Goal: Communication & Community: Answer question/provide support

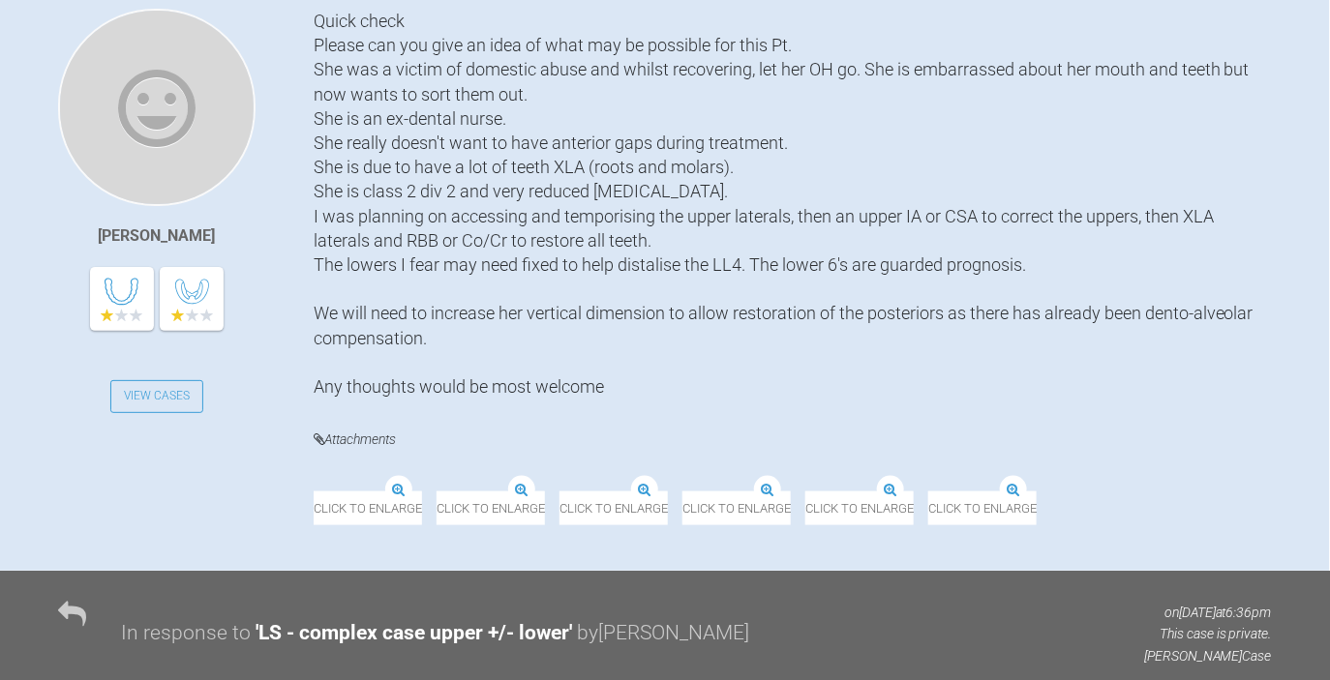
scroll to position [279, 0]
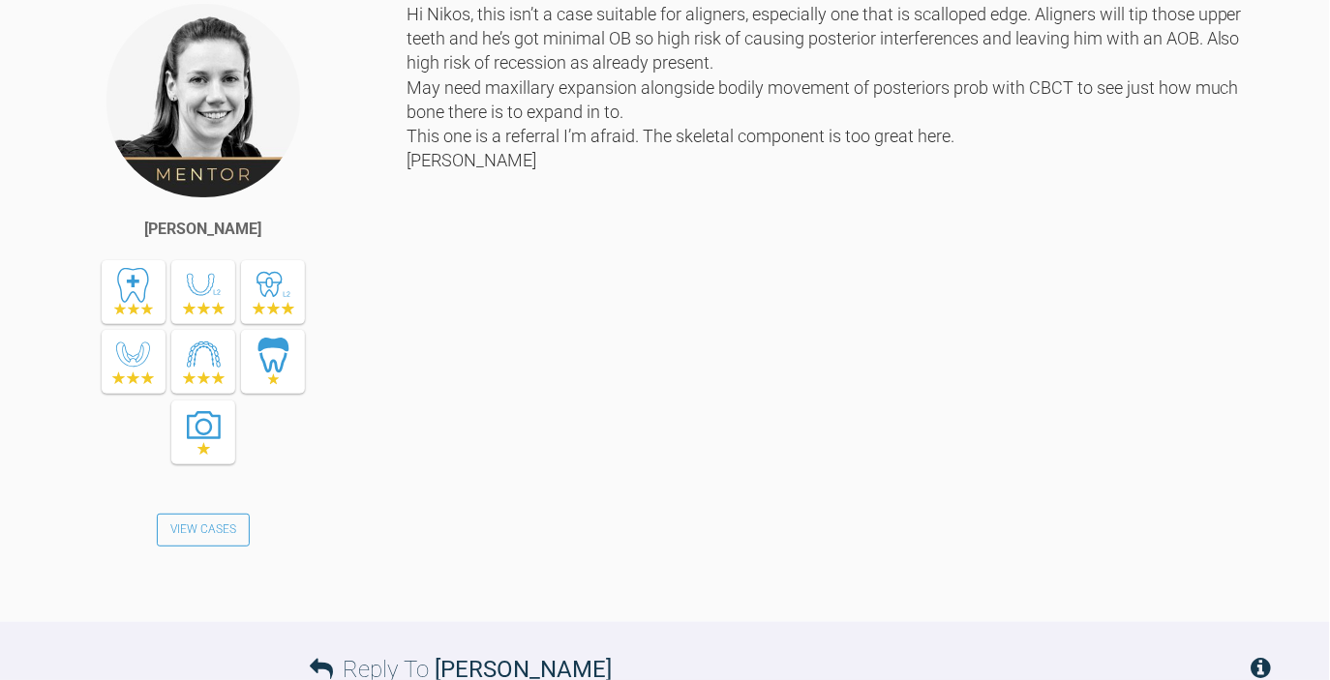
scroll to position [1198, 0]
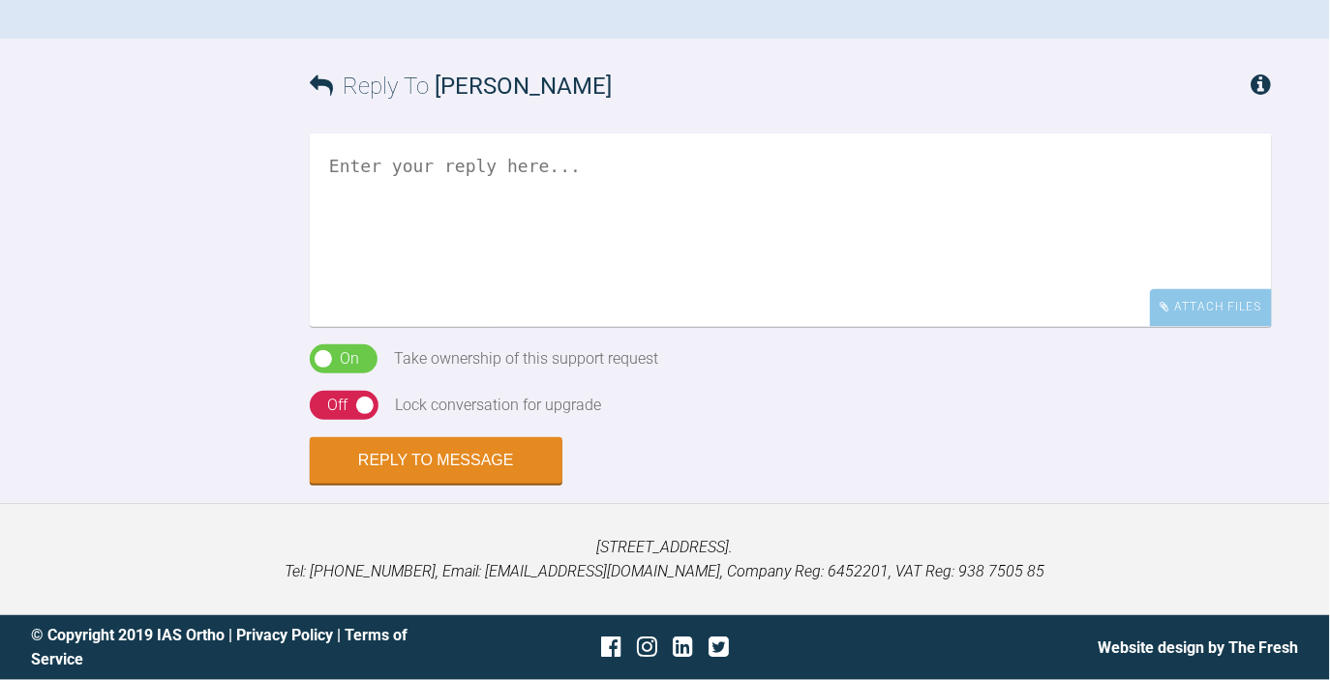
scroll to position [1412, 0]
click at [545, 328] on textarea at bounding box center [791, 232] width 962 height 194
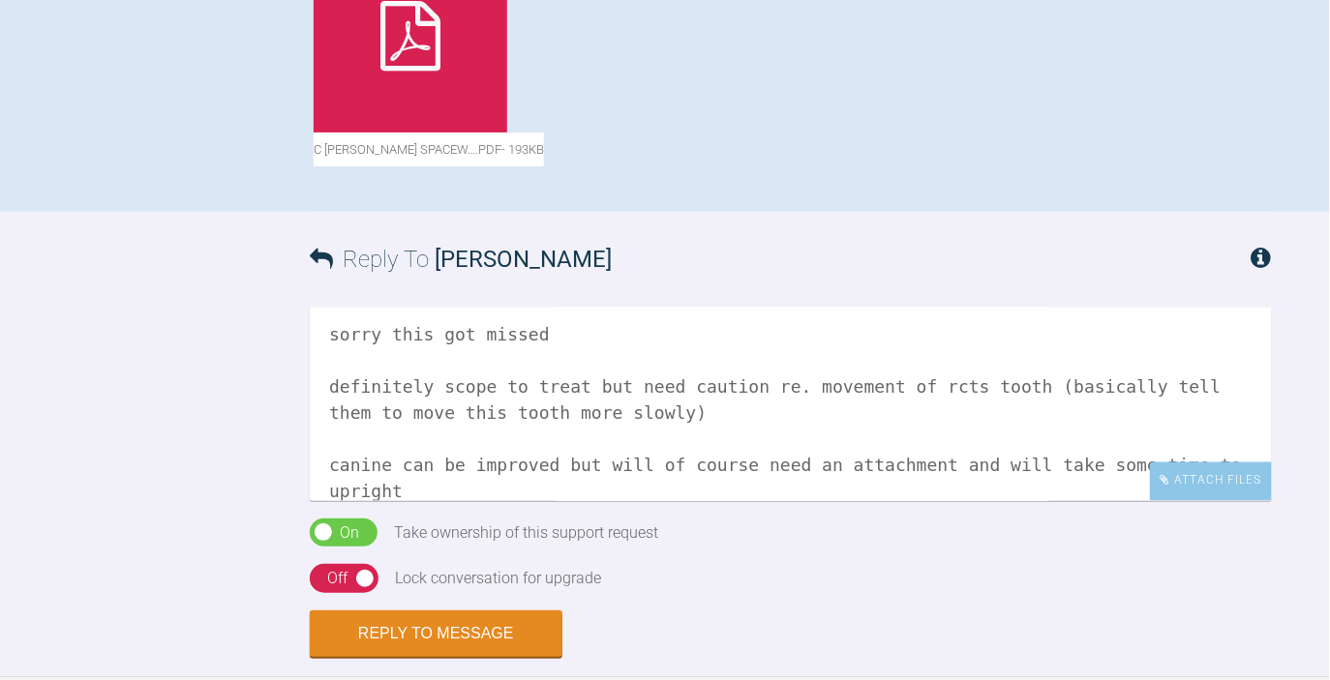
scroll to position [1151, 0]
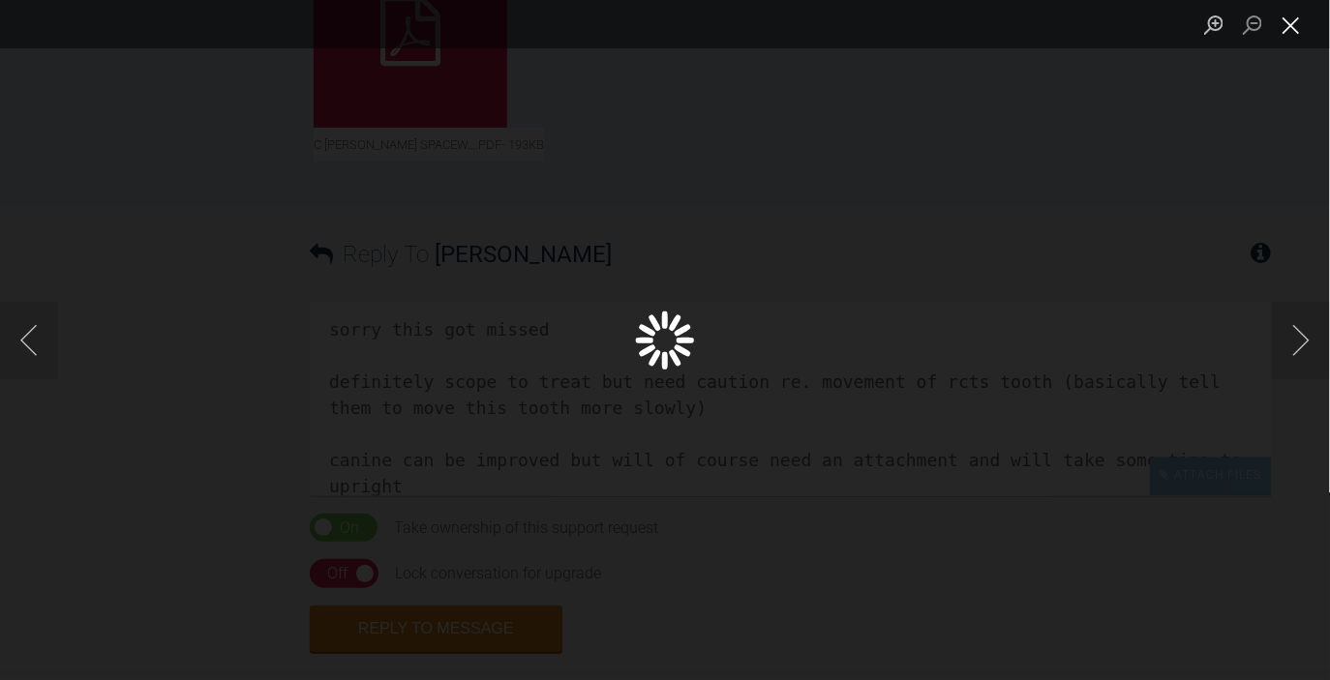
click at [1291, 24] on button "Close lightbox" at bounding box center [1291, 25] width 39 height 34
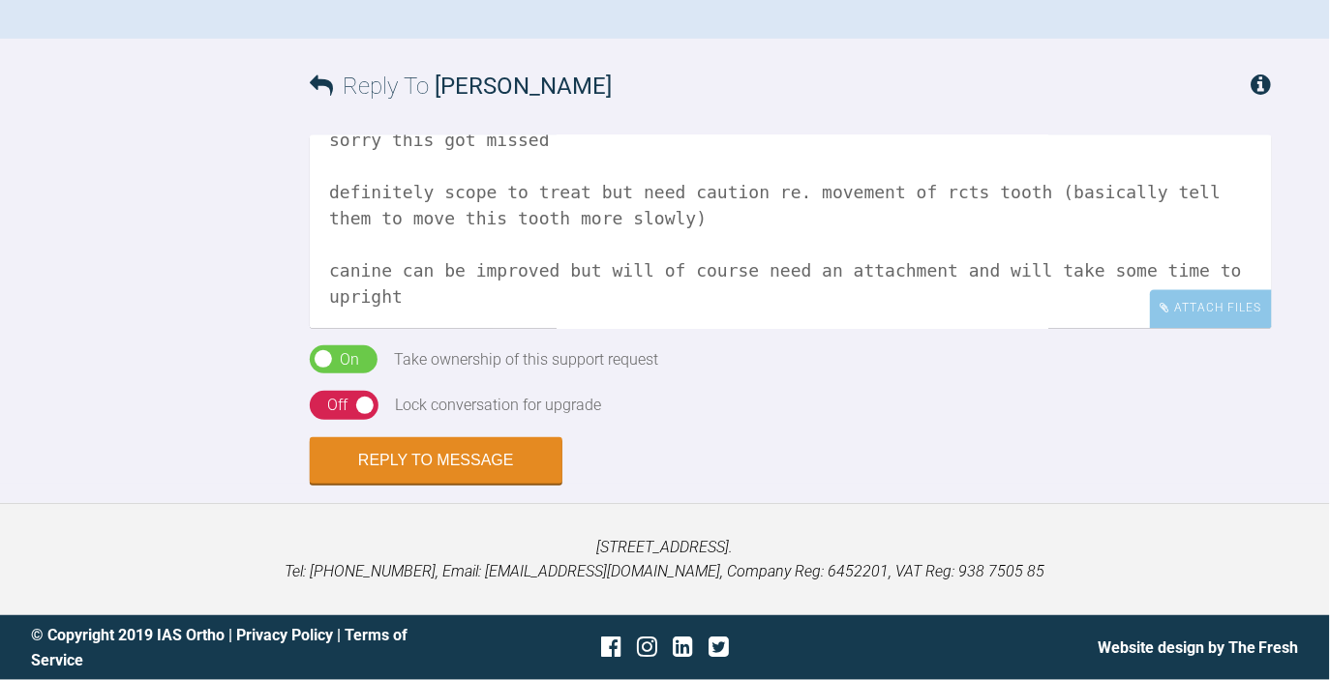
scroll to position [75, 0]
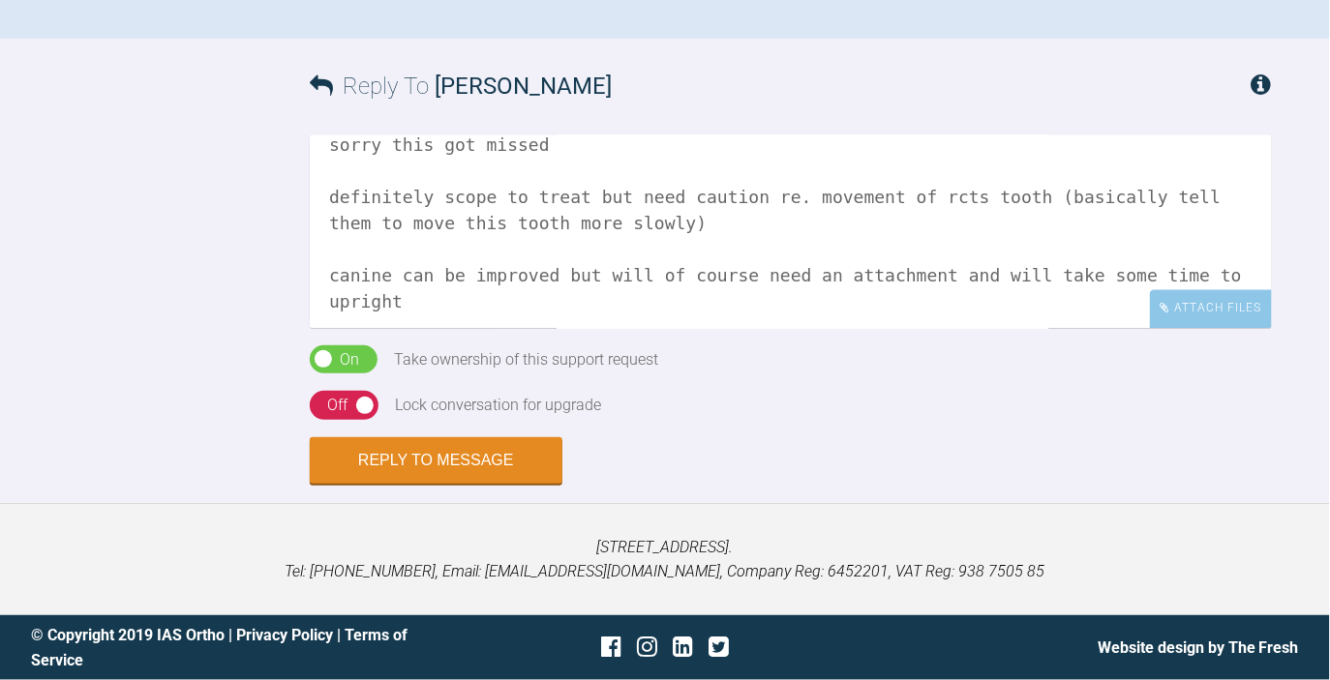
click at [471, 328] on textarea "Hi Andrew sorry this got missed definitely scope to treat but need caution re. …" at bounding box center [791, 232] width 962 height 194
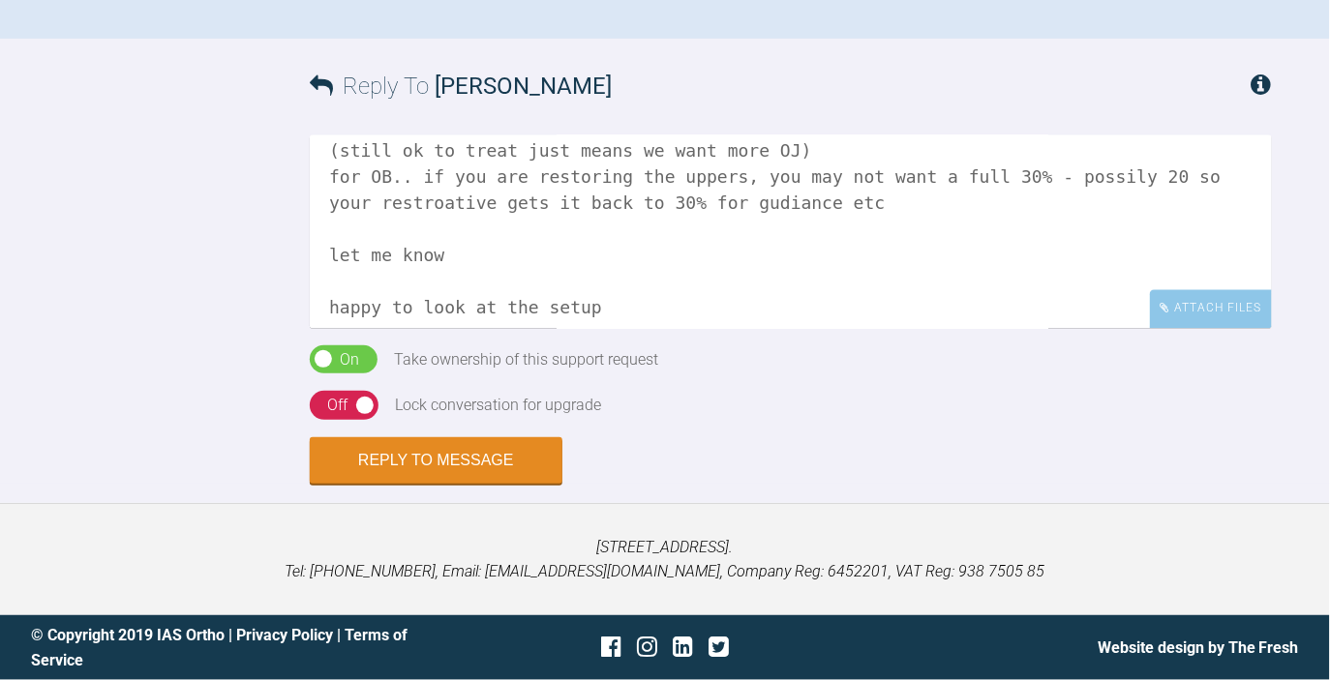
scroll to position [315, 0]
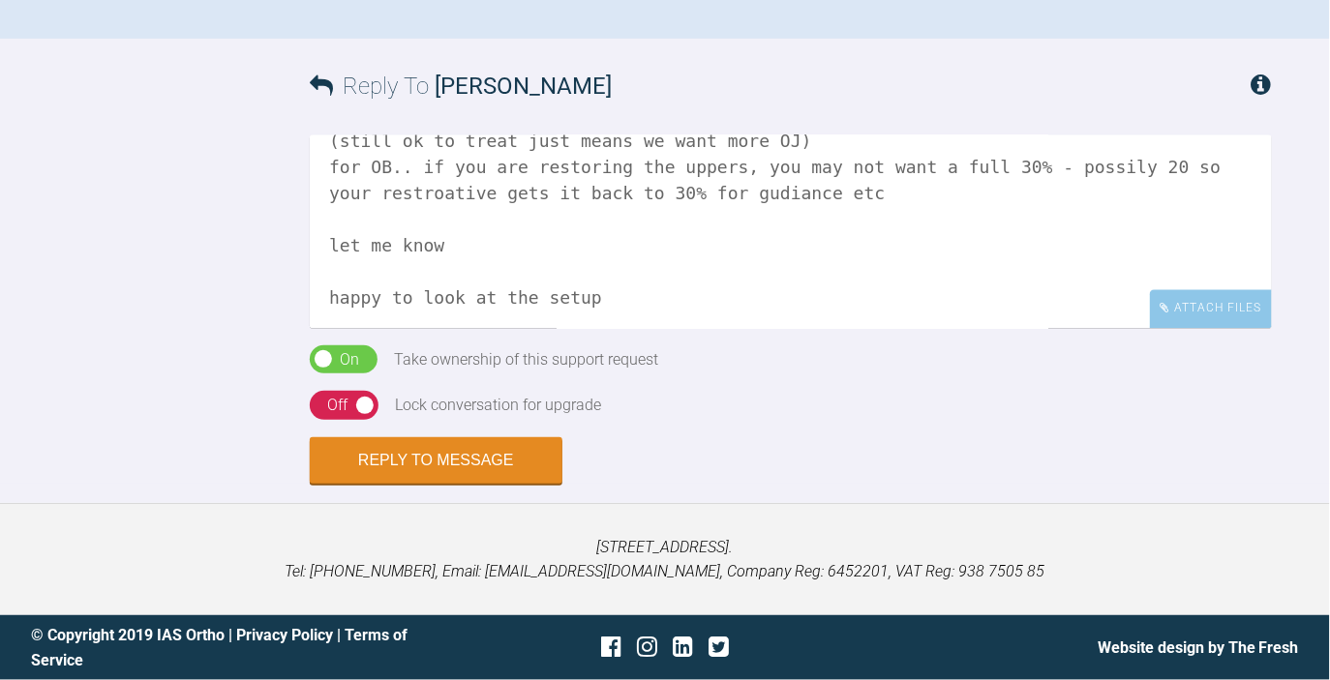
type textarea "Hi Andrew sorry this got missed definitely scope to treat but need caution re. …"
click at [336, 407] on div "Off" at bounding box center [337, 405] width 20 height 25
click at [363, 452] on button "Reply to Message" at bounding box center [436, 462] width 253 height 46
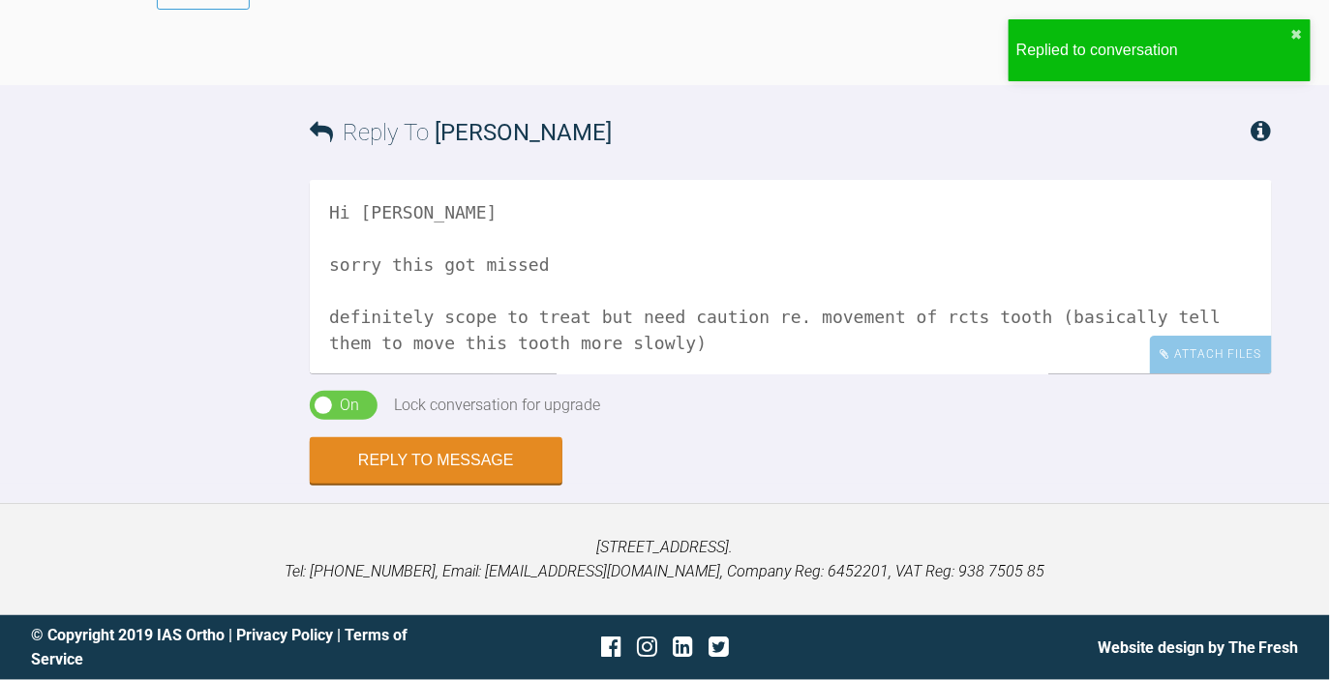
scroll to position [2031, 0]
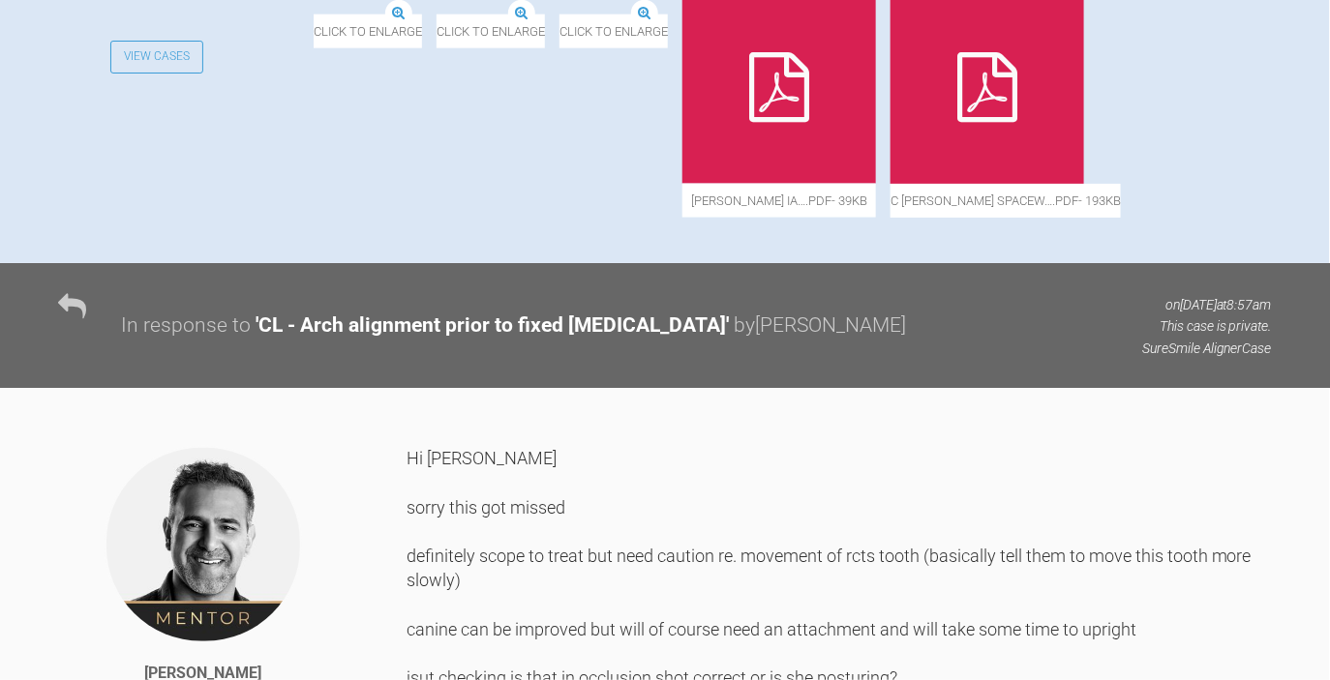
scroll to position [805, 0]
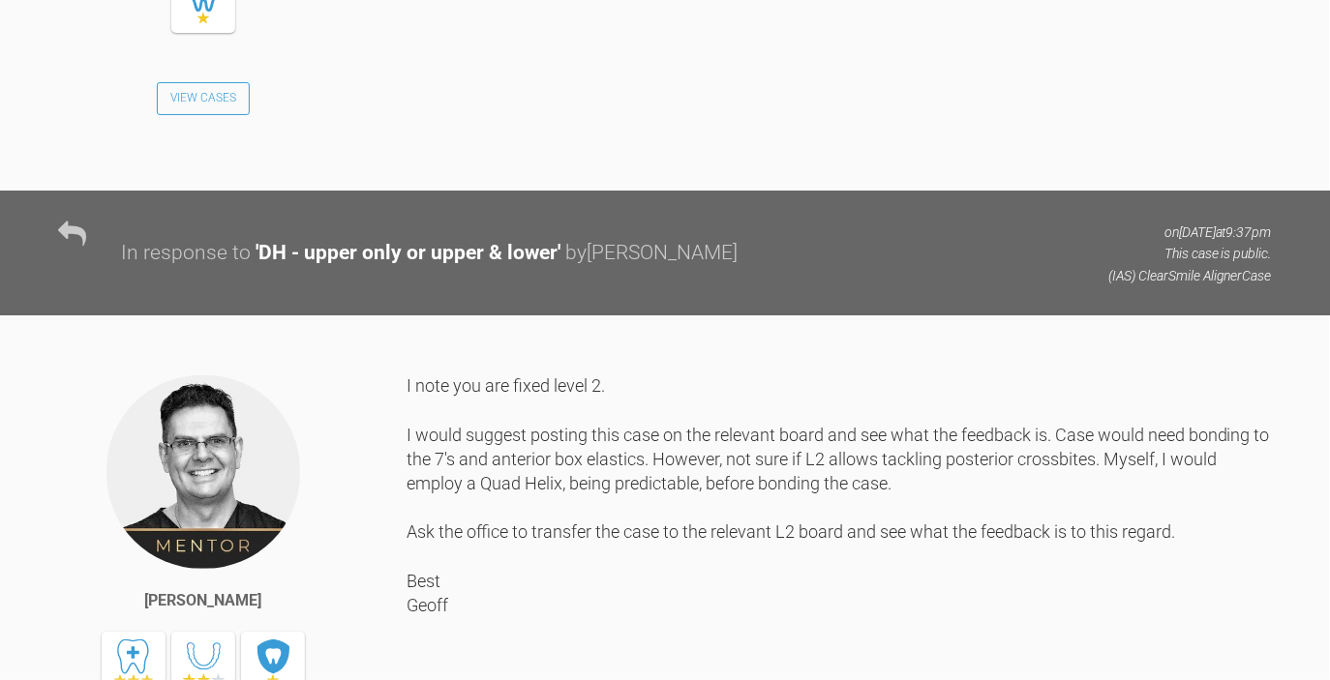
scroll to position [1774, 0]
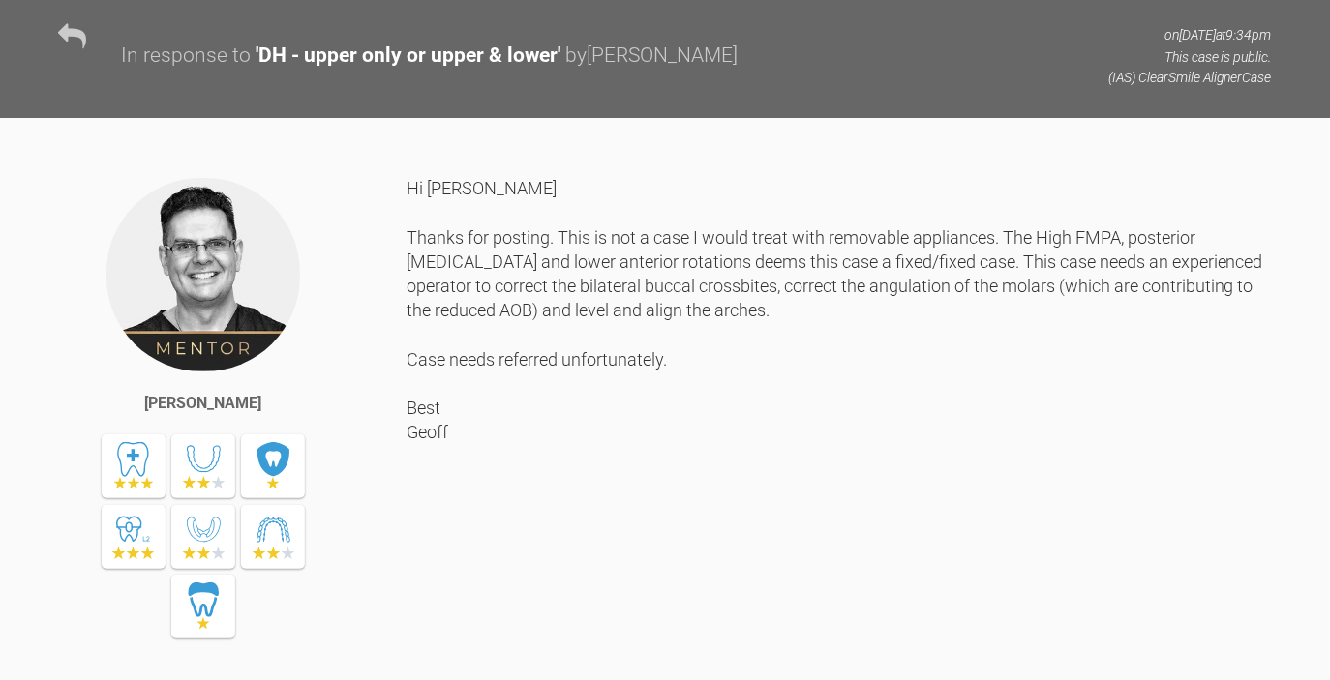
scroll to position [1162, 0]
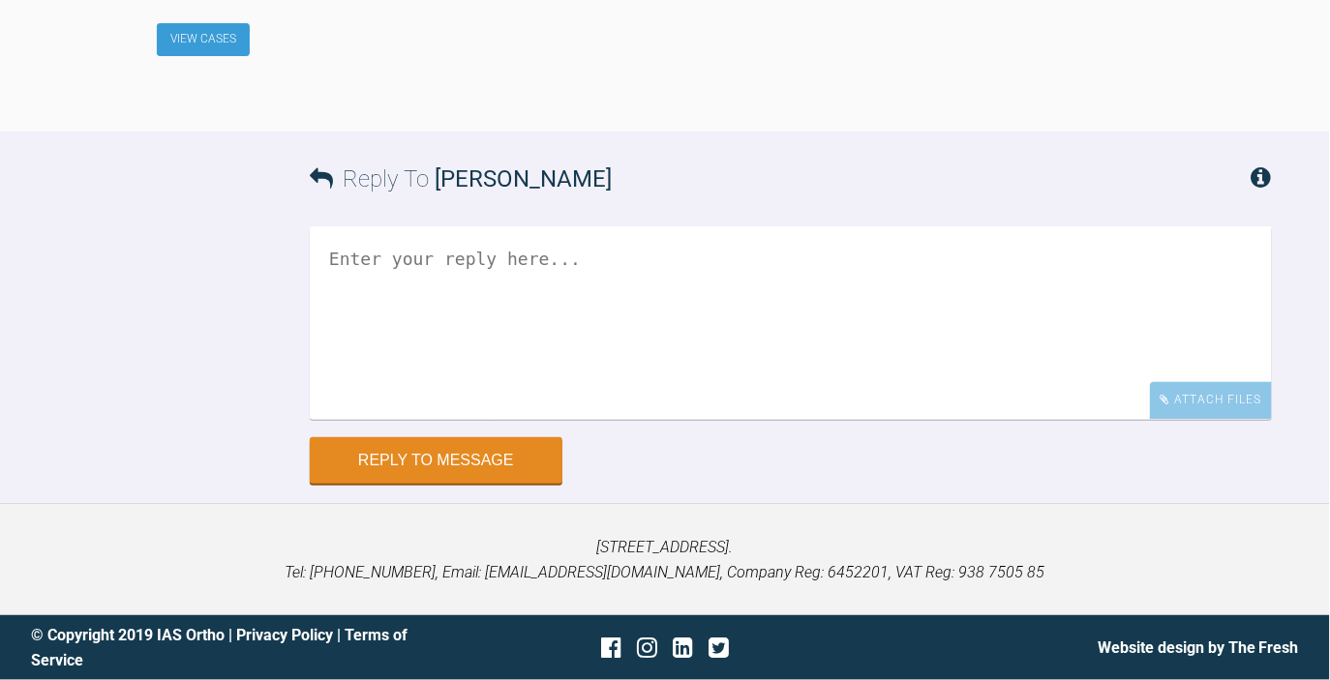
scroll to position [3952, 0]
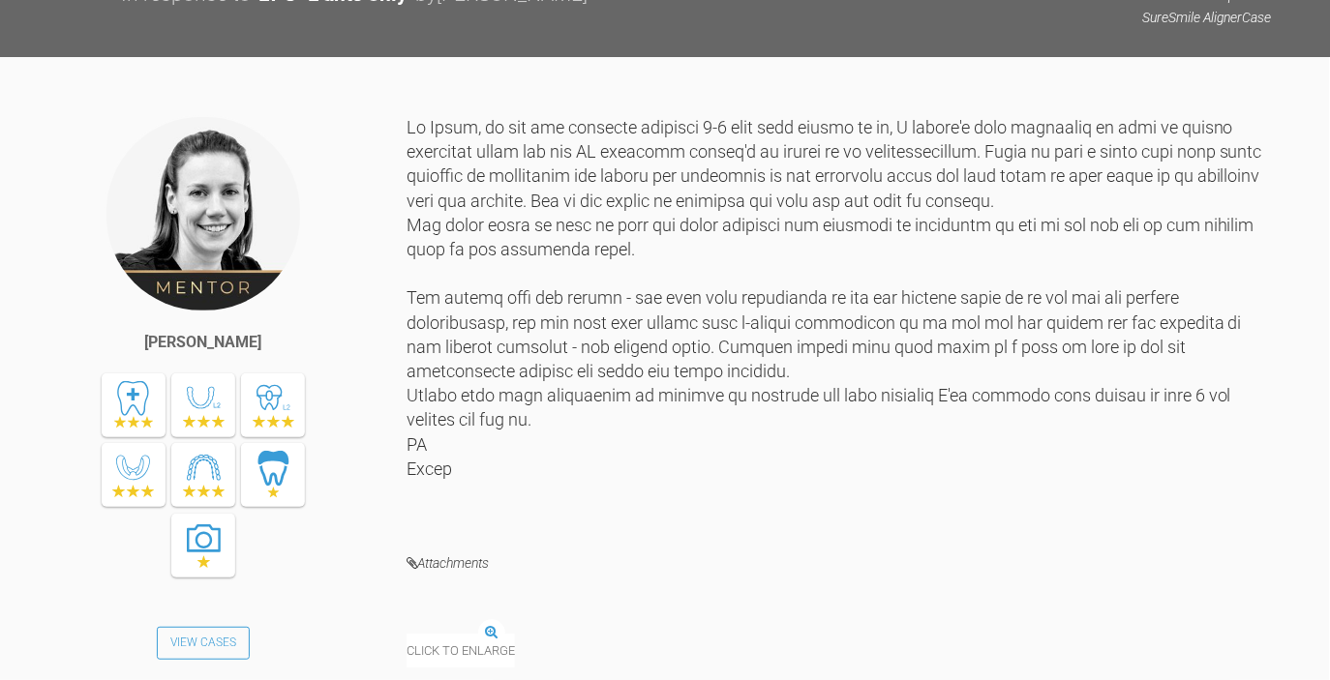
scroll to position [1070, 0]
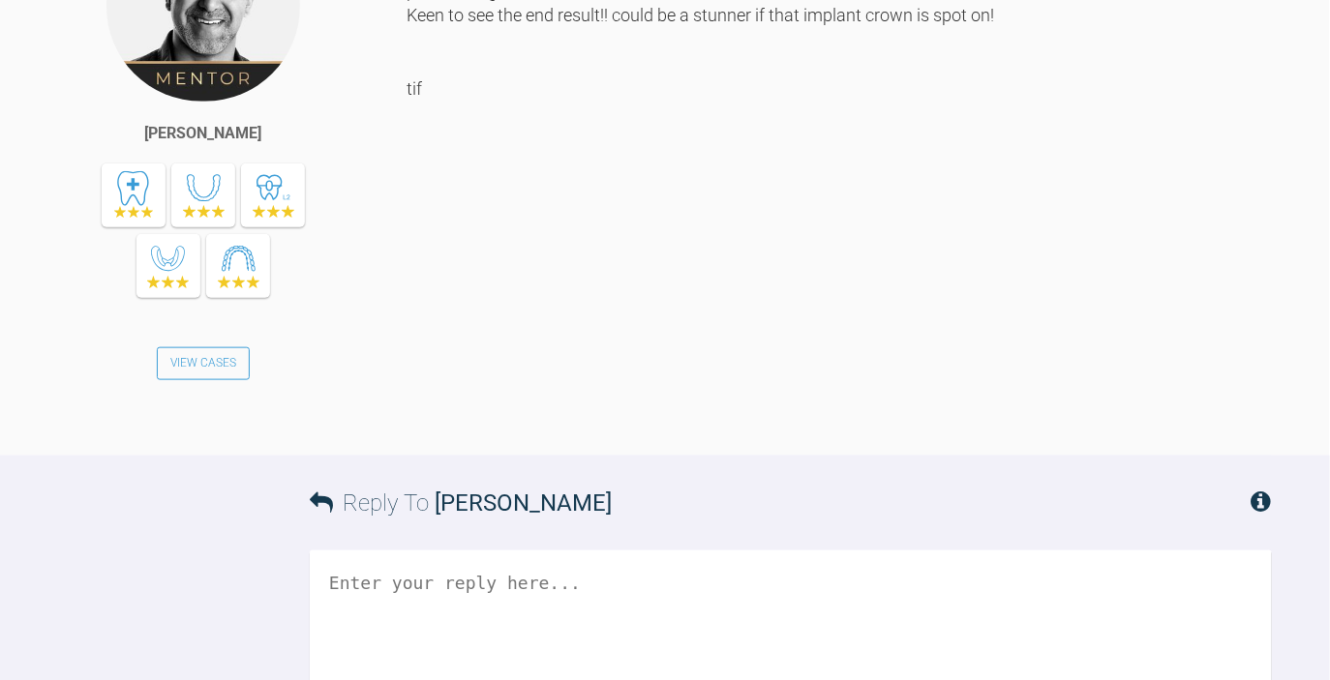
scroll to position [24955, 0]
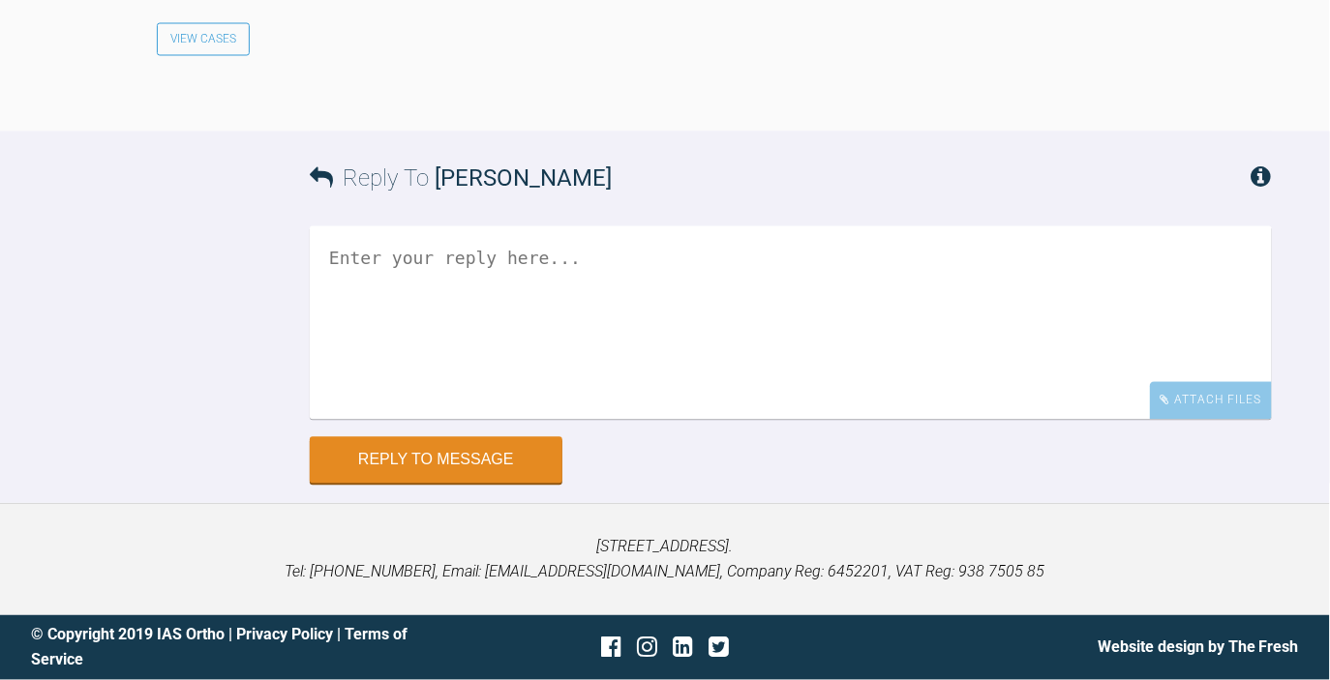
scroll to position [6382, 0]
